Goal: Find specific fact: Find contact information

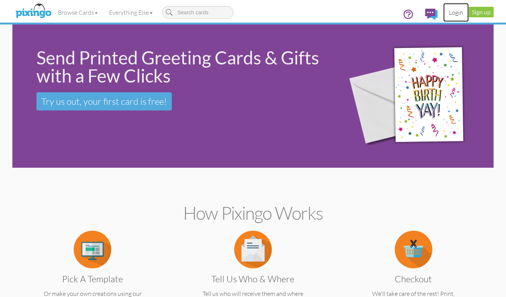
click at [457, 14] on link "Login" at bounding box center [457, 12] width 26 height 19
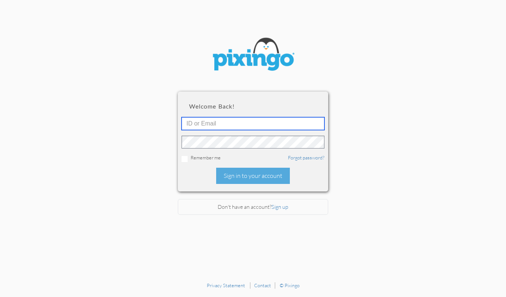
type input "1644"
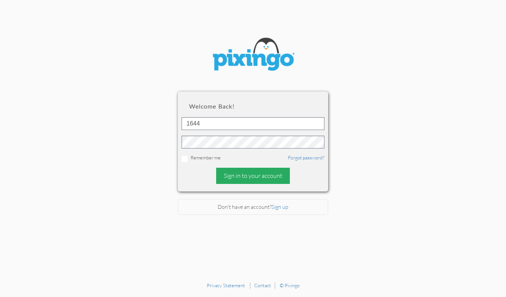
click at [231, 179] on div "Sign in to your account" at bounding box center [253, 175] width 74 height 16
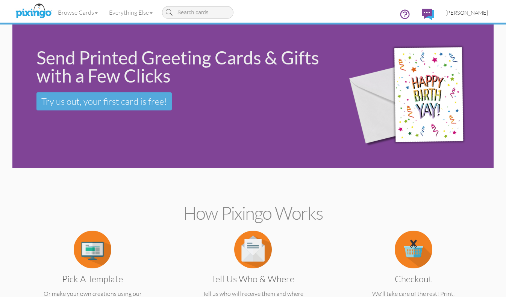
click at [466, 12] on span "[PERSON_NAME]" at bounding box center [467, 12] width 43 height 6
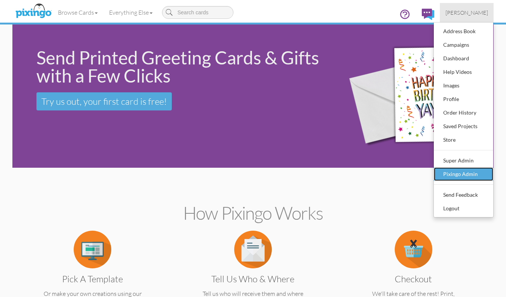
click at [459, 169] on div "Pixingo Admin" at bounding box center [464, 173] width 44 height 11
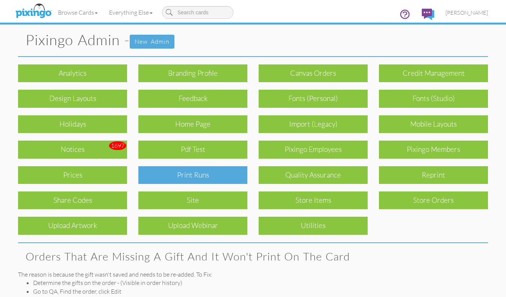
click at [227, 171] on div "Print Runs" at bounding box center [192, 175] width 109 height 18
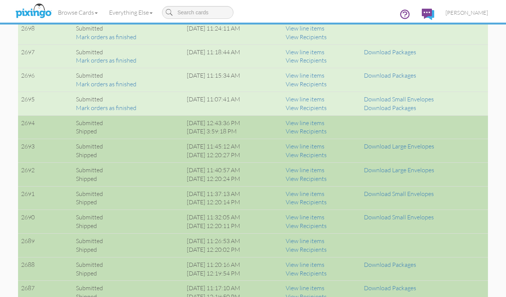
scroll to position [625, 0]
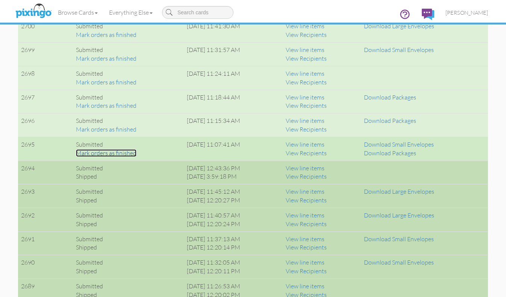
click at [115, 152] on link "Mark orders as finished" at bounding box center [106, 153] width 61 height 8
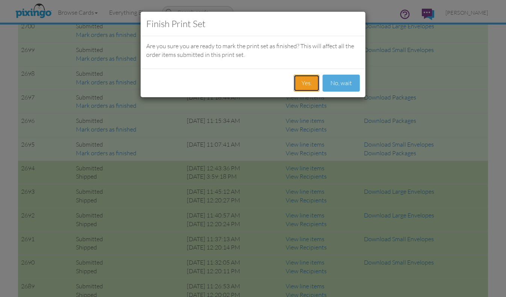
click at [307, 82] on button "Yes." at bounding box center [307, 83] width 26 height 17
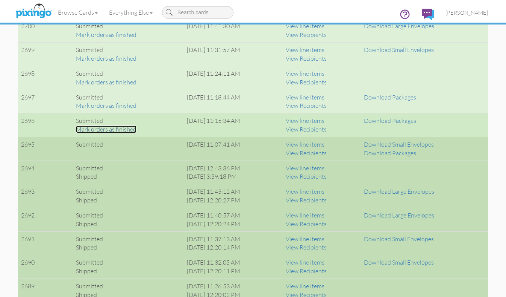
click at [129, 129] on link "Mark orders as finished" at bounding box center [106, 129] width 61 height 8
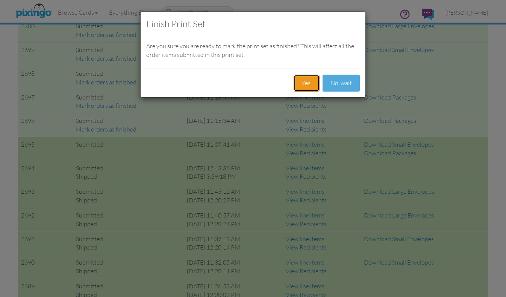
click at [305, 85] on button "Yes." at bounding box center [307, 83] width 26 height 17
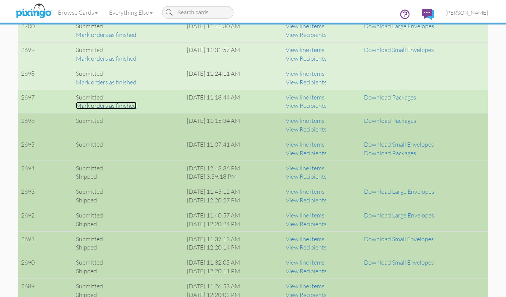
click at [104, 105] on link "Mark orders as finished" at bounding box center [106, 106] width 61 height 8
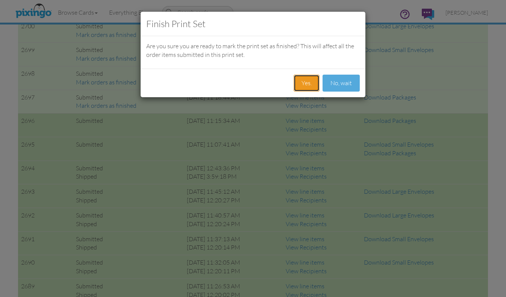
click at [304, 81] on button "Yes." at bounding box center [307, 83] width 26 height 17
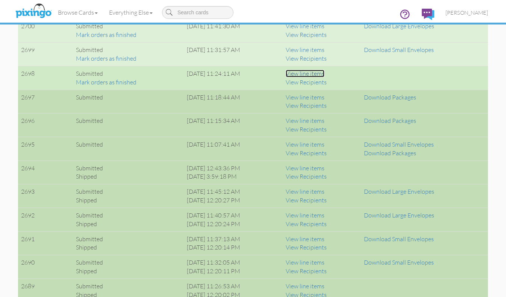
click at [313, 74] on link "View line items" at bounding box center [305, 74] width 39 height 8
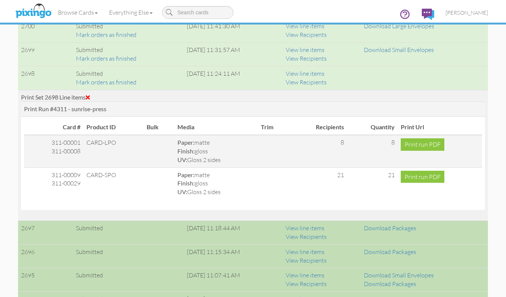
click at [90, 95] on span at bounding box center [88, 97] width 4 height 6
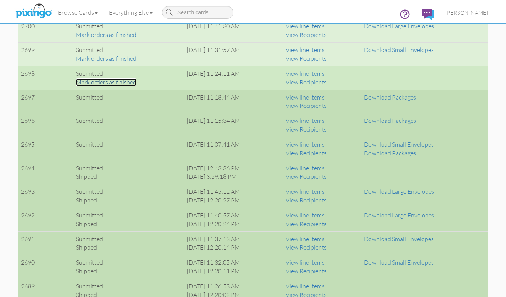
click at [103, 82] on link "Mark orders as finished" at bounding box center [106, 82] width 61 height 8
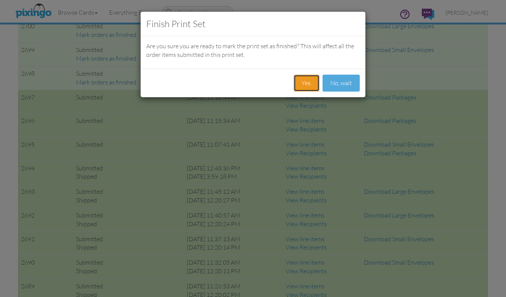
click at [304, 81] on button "Yes." at bounding box center [307, 83] width 26 height 17
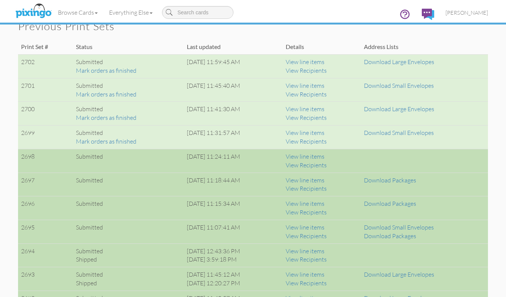
scroll to position [540, 0]
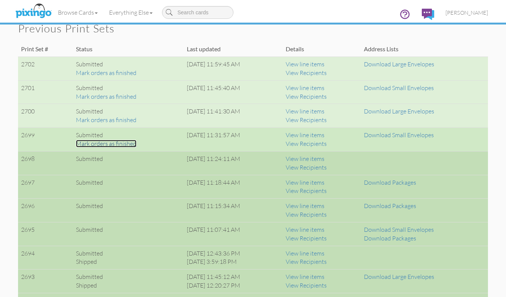
click at [120, 144] on link "Mark orders as finished" at bounding box center [106, 144] width 61 height 8
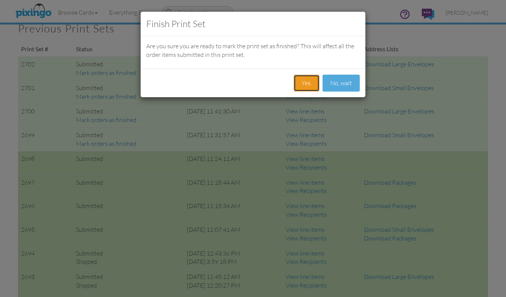
click at [310, 83] on button "Yes." at bounding box center [307, 83] width 26 height 17
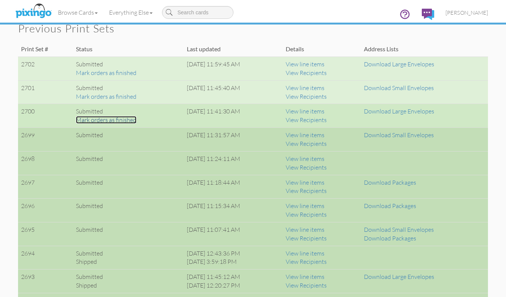
click at [122, 119] on link "Mark orders as finished" at bounding box center [106, 120] width 61 height 8
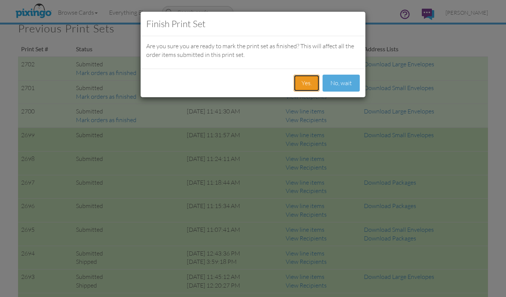
click at [306, 81] on button "Yes." at bounding box center [307, 83] width 26 height 17
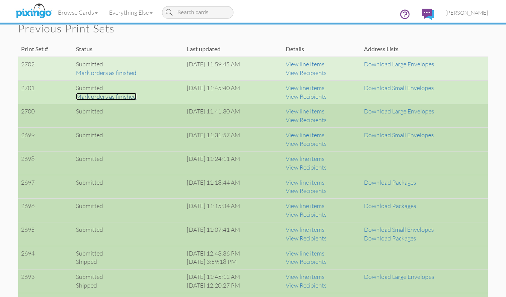
click at [119, 97] on link "Mark orders as finished" at bounding box center [106, 97] width 61 height 8
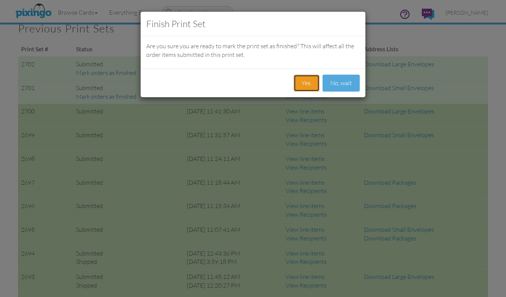
click at [306, 87] on button "Yes." at bounding box center [307, 83] width 26 height 17
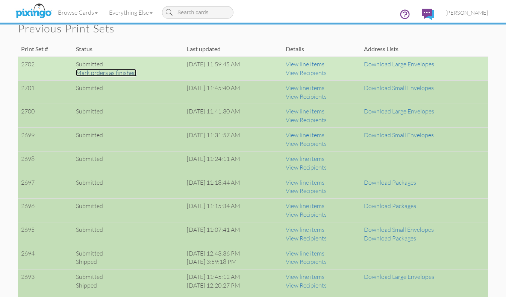
click at [117, 72] on link "Mark orders as finished" at bounding box center [106, 73] width 61 height 8
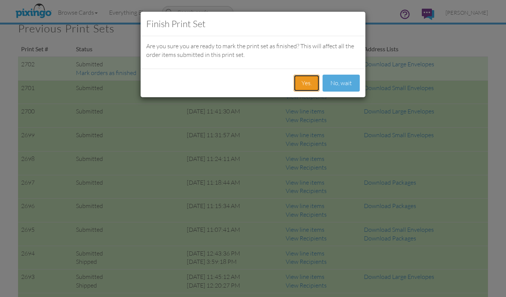
click at [303, 88] on button "Yes." at bounding box center [307, 83] width 26 height 17
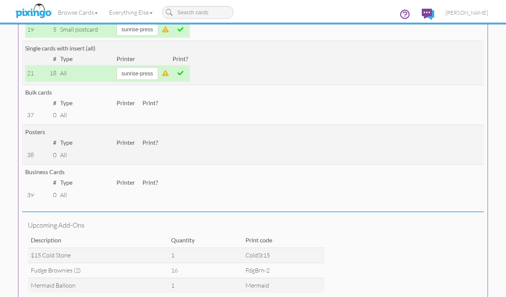
scroll to position [0, 0]
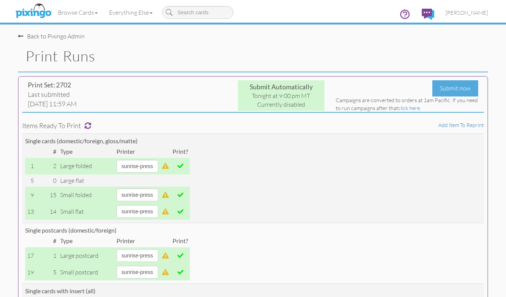
click at [134, 55] on h1 "Print Runs" at bounding box center [257, 56] width 463 height 16
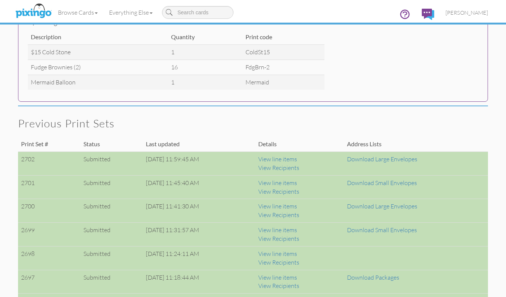
scroll to position [446, 0]
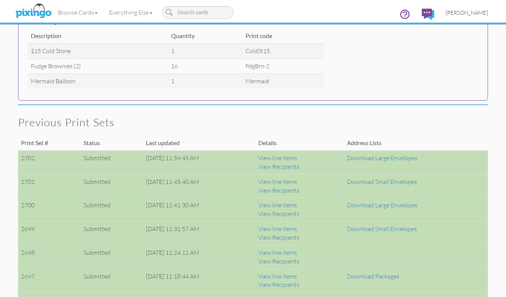
click at [472, 12] on span "[PERSON_NAME]" at bounding box center [467, 12] width 43 height 6
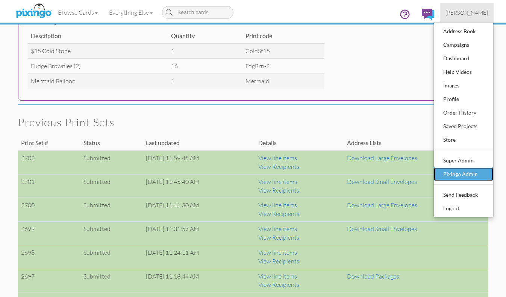
click at [474, 177] on div "Pixingo Admin" at bounding box center [464, 173] width 44 height 11
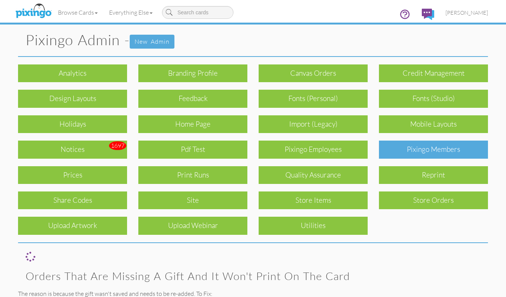
click at [404, 150] on div "Pixingo Members" at bounding box center [433, 149] width 109 height 18
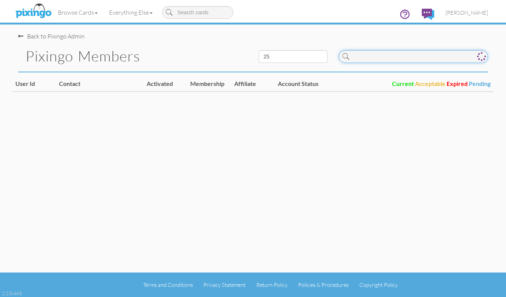
click at [366, 54] on input at bounding box center [413, 56] width 149 height 13
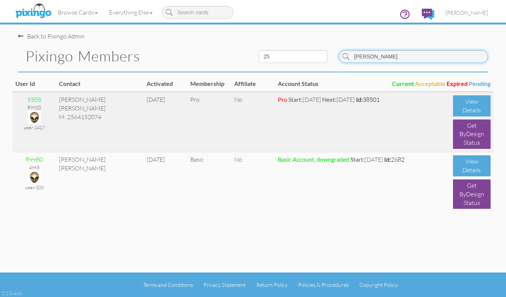
type input "[PERSON_NAME]"
click at [34, 114] on img at bounding box center [34, 117] width 13 height 13
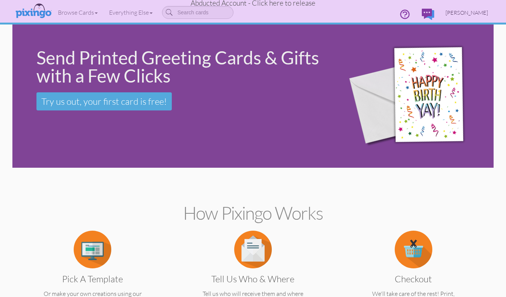
click at [478, 9] on span "[PERSON_NAME]" at bounding box center [467, 12] width 43 height 6
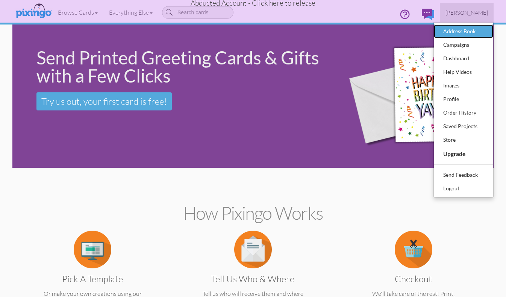
click at [466, 32] on div "Address Book" at bounding box center [464, 31] width 44 height 11
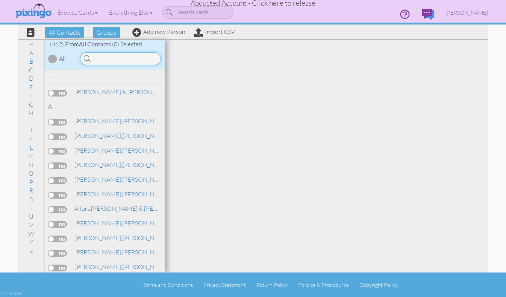
click at [102, 57] on input at bounding box center [120, 58] width 81 height 13
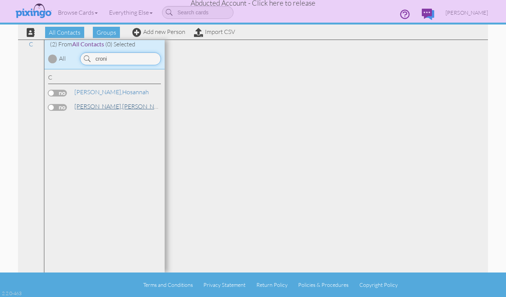
type input "croni"
click at [90, 108] on span "[PERSON_NAME]," at bounding box center [99, 106] width 48 height 8
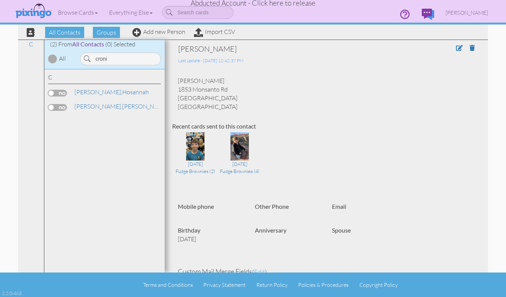
click at [181, 91] on div "[PERSON_NAME] 1853 Monsanto Rd [GEOGRAPHIC_DATA] [GEOGRAPHIC_DATA]" at bounding box center [326, 93] width 309 height 34
drag, startPoint x: 179, startPoint y: 90, endPoint x: 234, endPoint y: 88, distance: 54.6
click at [234, 88] on div "[PERSON_NAME] 1853 Monsanto Rd [GEOGRAPHIC_DATA] [GEOGRAPHIC_DATA]" at bounding box center [326, 93] width 309 height 34
copy div "1853 Monsanto Rd"
click at [101, 92] on link "[PERSON_NAME]" at bounding box center [112, 91] width 76 height 9
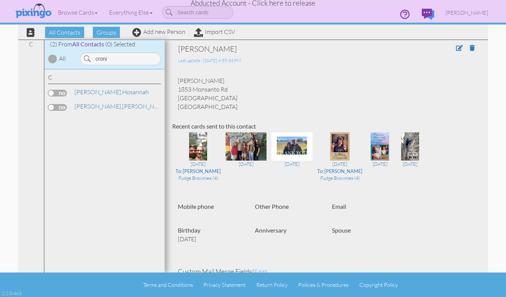
click at [271, 4] on span "Abducted Account - Click here to release" at bounding box center [253, 2] width 125 height 9
